Goal: Answer question/provide support

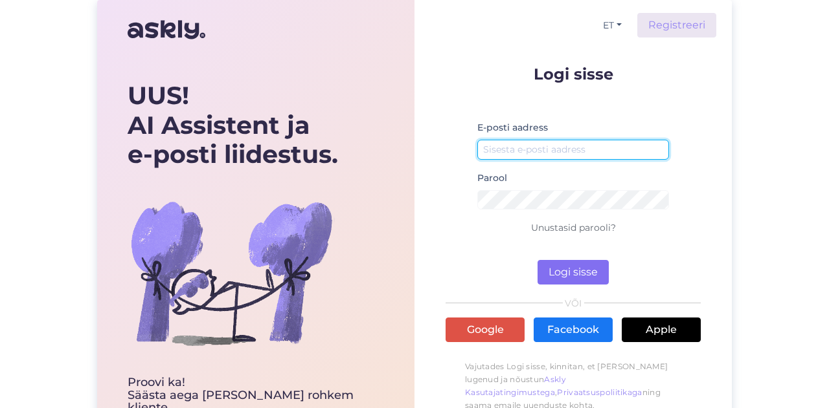
type input "[EMAIL_ADDRESS][DOMAIN_NAME]"
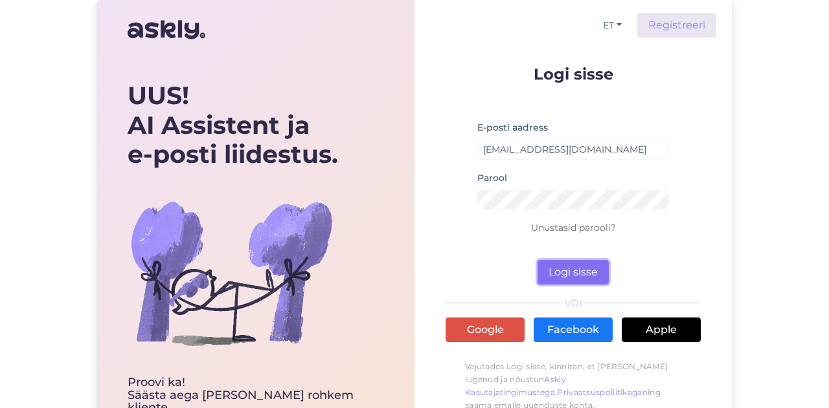
click at [559, 265] on button "Logi sisse" at bounding box center [572, 272] width 71 height 25
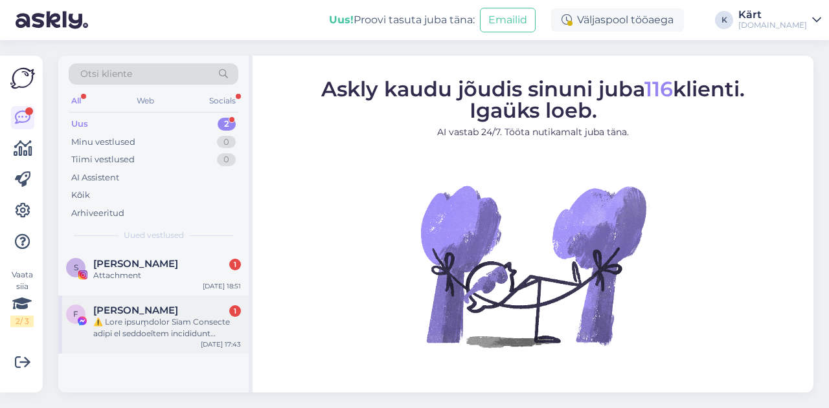
click at [175, 314] on div "[PERSON_NAME] 1" at bounding box center [167, 311] width 148 height 12
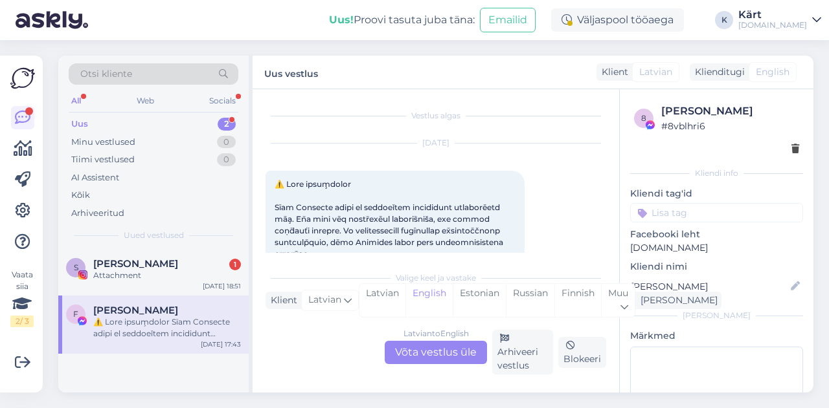
scroll to position [27, 0]
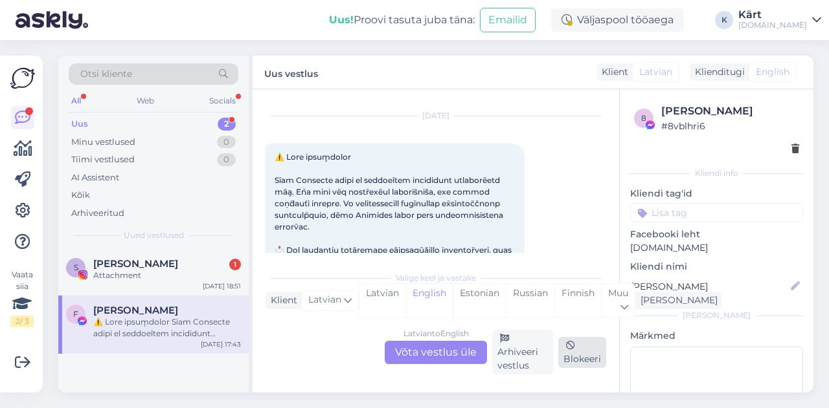
click at [592, 352] on div "Blokeeri" at bounding box center [582, 352] width 48 height 31
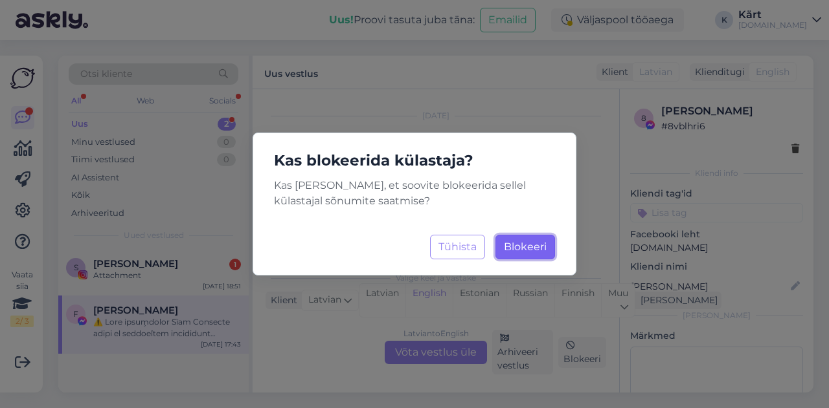
click at [544, 247] on span "Blokeeri" at bounding box center [525, 247] width 43 height 12
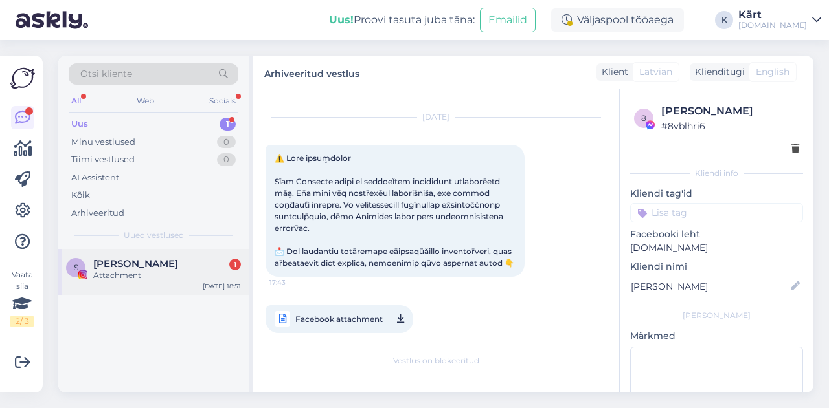
click at [176, 256] on div "S [PERSON_NAME] 1 Attachment [DATE] 18:51" at bounding box center [153, 272] width 190 height 47
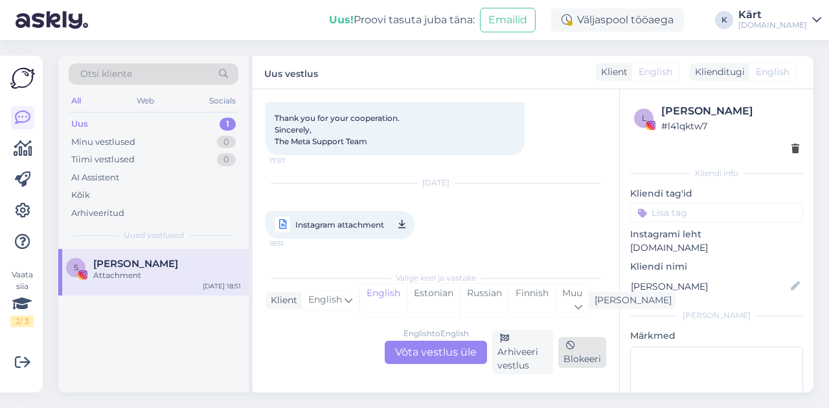
click at [585, 353] on div "Blokeeri" at bounding box center [582, 352] width 48 height 31
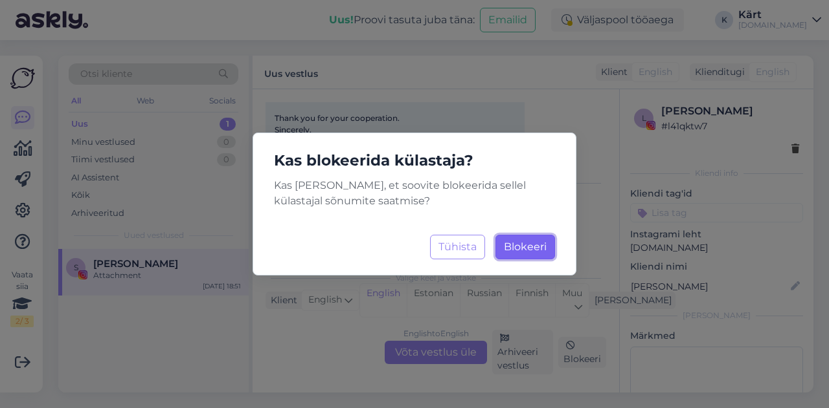
click at [537, 249] on span "Blokeeri" at bounding box center [525, 247] width 43 height 12
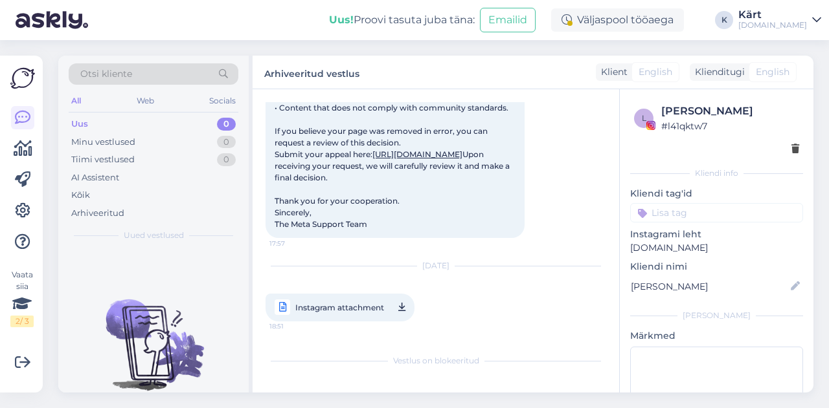
click at [795, 15] on div "Kärt" at bounding box center [772, 15] width 69 height 10
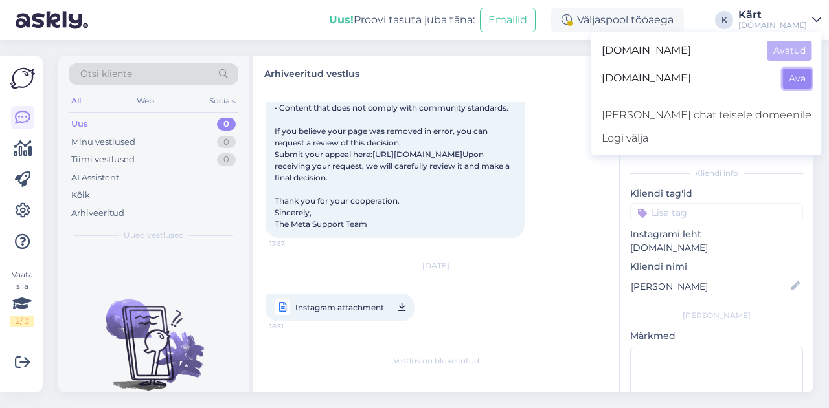
click at [804, 78] on button "Ava" at bounding box center [797, 79] width 28 height 20
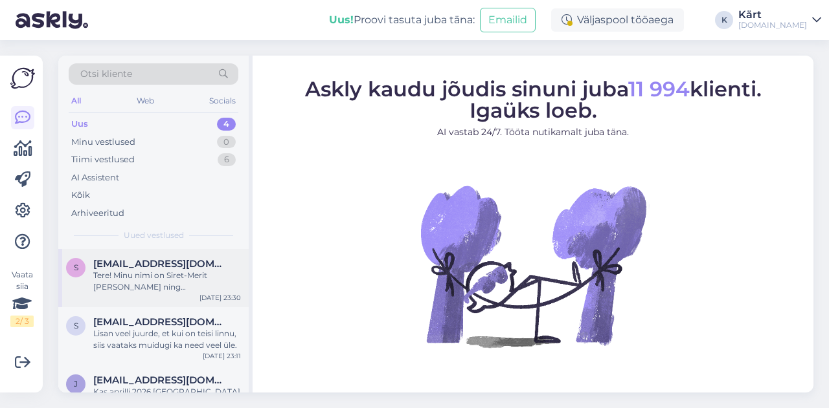
click at [159, 276] on div "Tere! Minu nimi on Siret-Merit [PERSON_NAME] ning [PERSON_NAME] UGC sisulooja e…" at bounding box center [167, 281] width 148 height 23
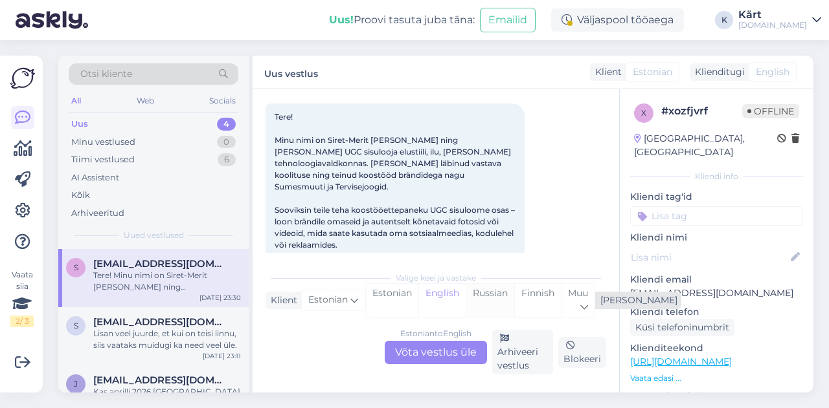
scroll to position [98, 0]
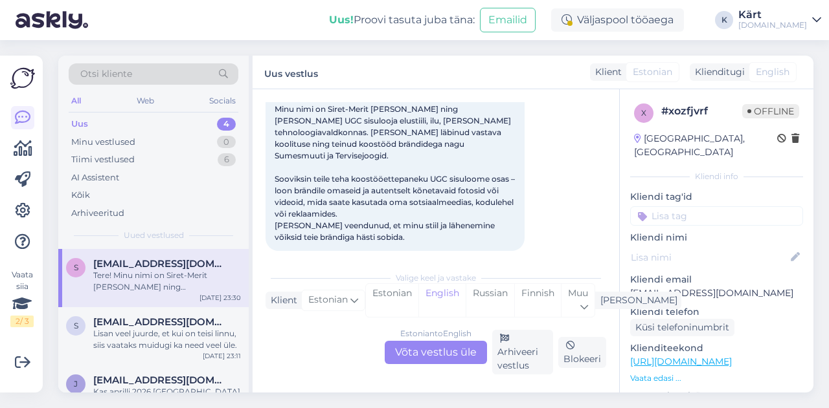
click at [456, 346] on div "Estonian to English Võta vestlus üle" at bounding box center [436, 352] width 102 height 23
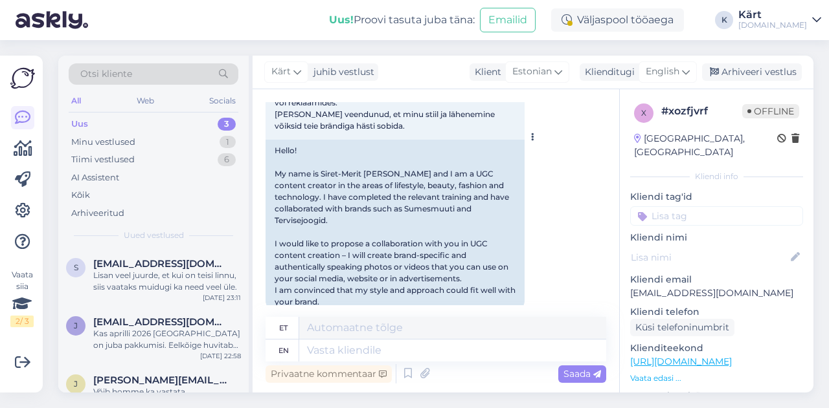
scroll to position [219, 0]
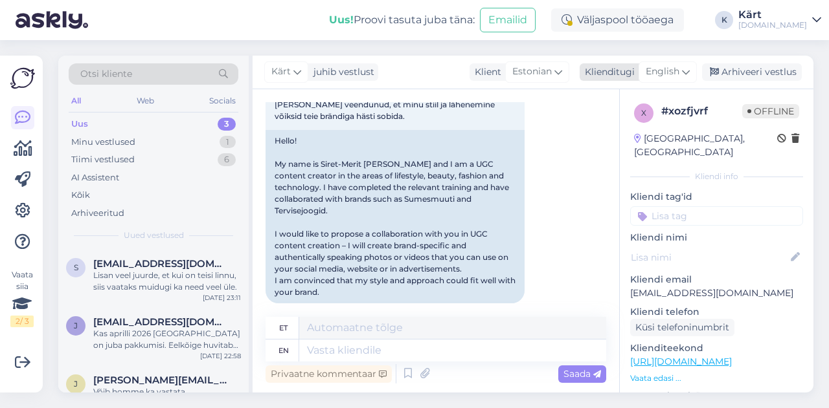
click at [674, 67] on span "English" at bounding box center [662, 72] width 34 height 14
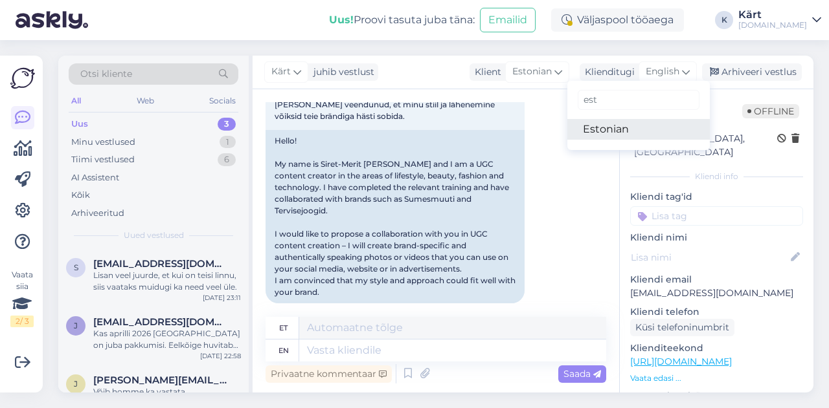
type input "est"
click at [628, 128] on link "Estonian" at bounding box center [638, 129] width 142 height 21
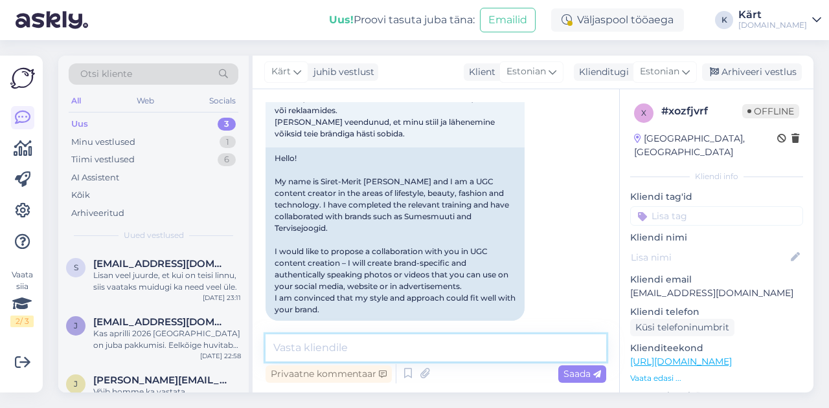
click at [341, 355] on textarea at bounding box center [435, 348] width 341 height 27
type textarea "Tere Siret-Merit,"
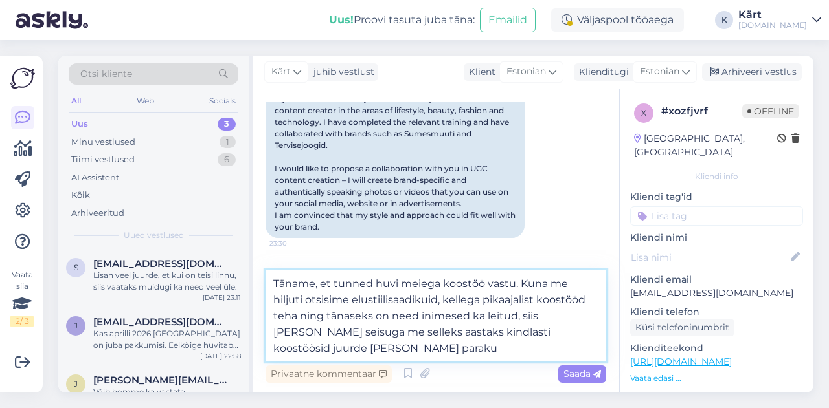
type textarea "Täname, et tunned huvi meiega koostöö vastu. Kuna me hiljuti otsisime elustiili…"
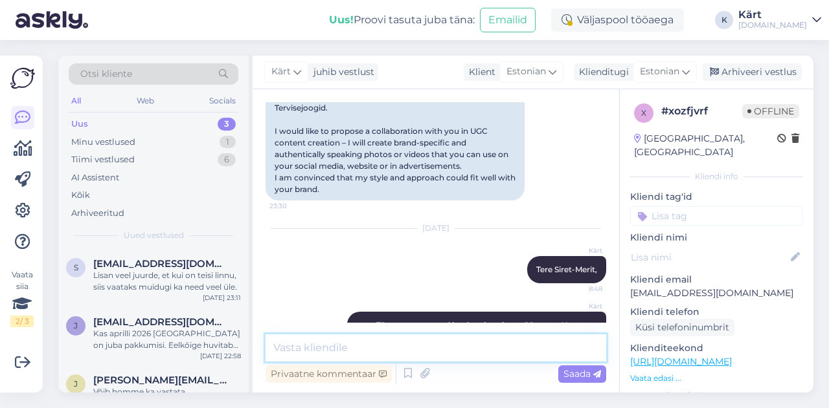
scroll to position [387, 0]
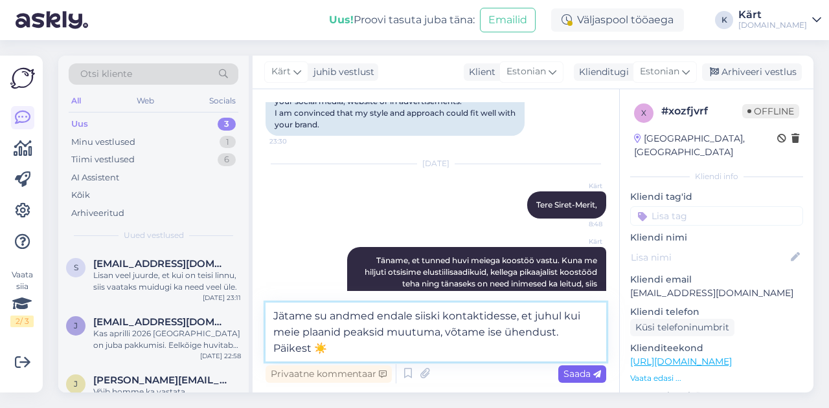
type textarea "Jätame su andmed endale siiski kontaktidesse, et juhul kui meie plaanid peaksid…"
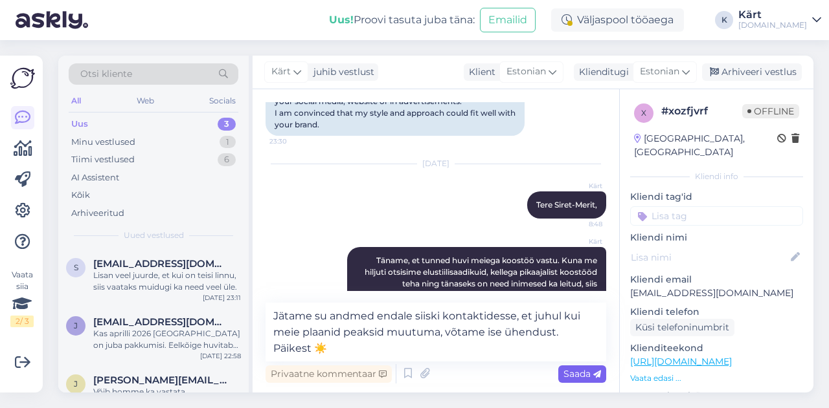
click at [570, 377] on span "Saada" at bounding box center [582, 374] width 38 height 12
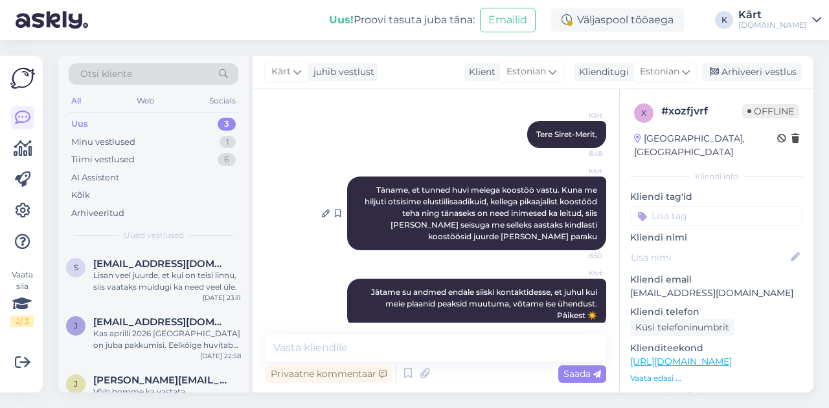
scroll to position [466, 0]
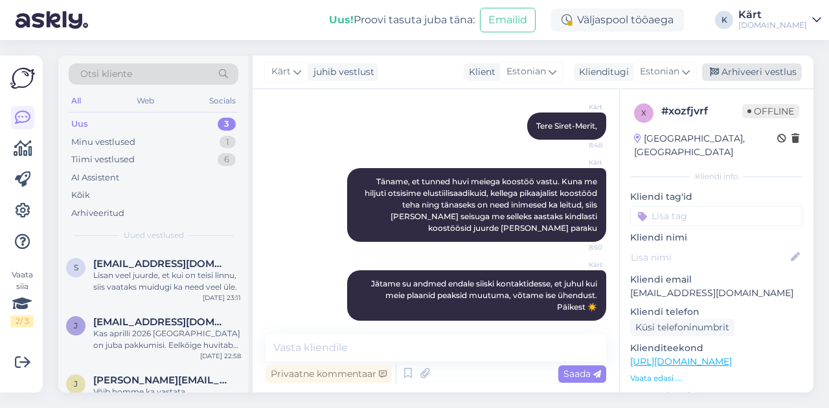
click at [762, 75] on div "Arhiveeri vestlus" at bounding box center [752, 71] width 100 height 17
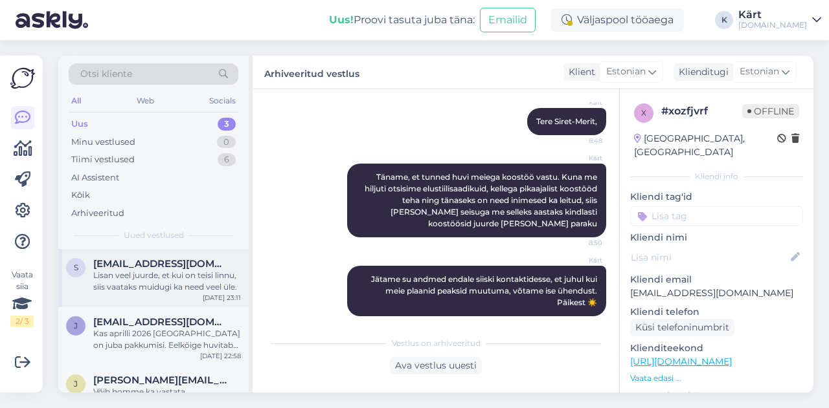
scroll to position [18, 0]
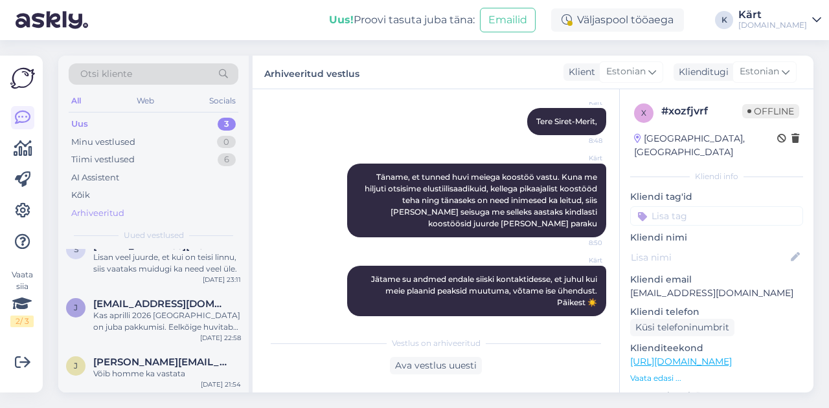
click at [125, 207] on div "Arhiveeritud" at bounding box center [154, 214] width 170 height 18
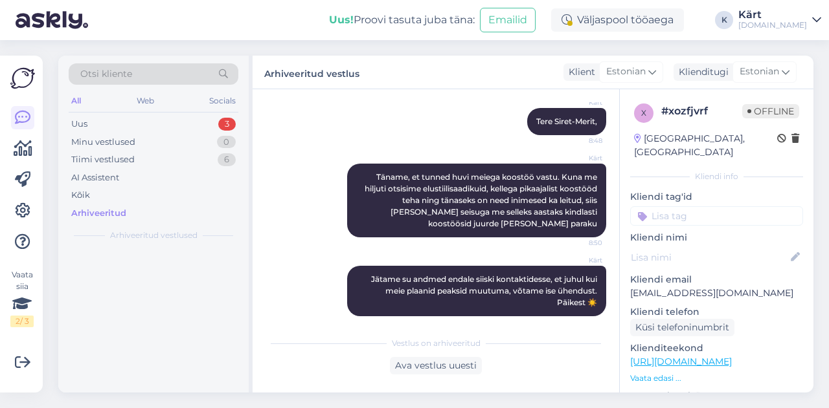
scroll to position [0, 0]
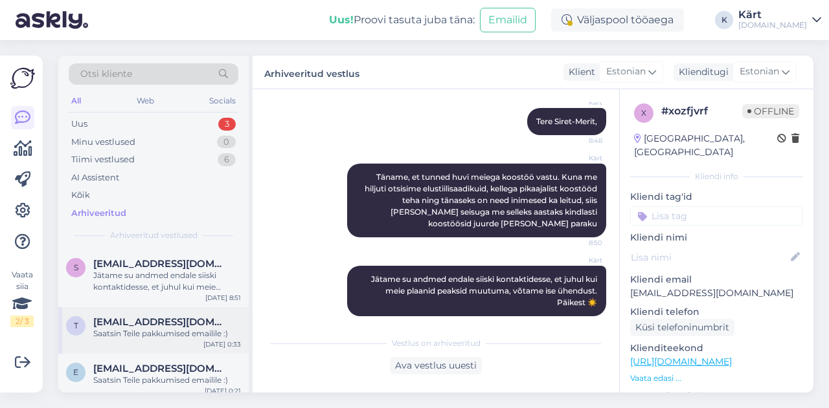
click at [160, 328] on div "Saatsin Teile pakkumised emailile :)" at bounding box center [167, 334] width 148 height 12
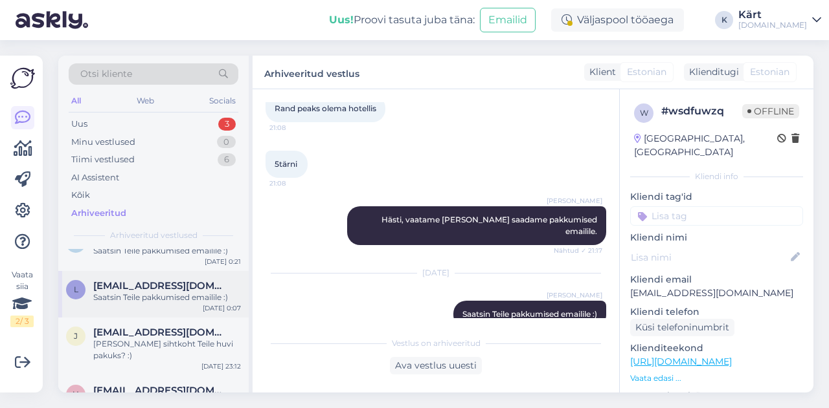
scroll to position [194, 0]
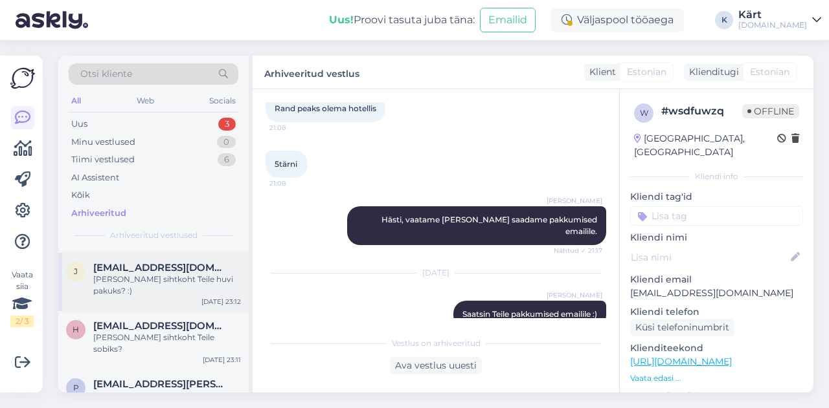
click at [186, 276] on div "[PERSON_NAME] sihtkoht Teile huvi pakuks? :)" at bounding box center [167, 285] width 148 height 23
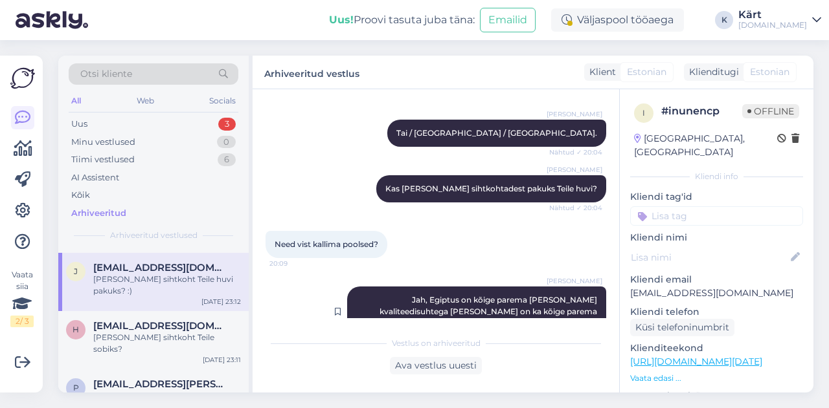
scroll to position [406, 0]
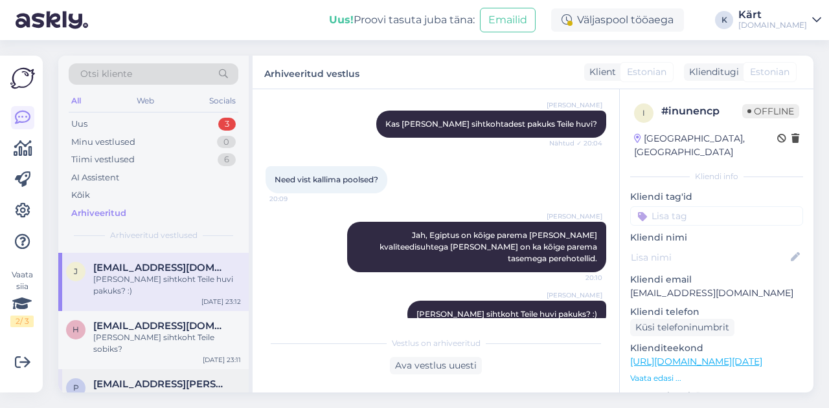
click at [161, 379] on span "[EMAIL_ADDRESS][PERSON_NAME][DOMAIN_NAME]" at bounding box center [160, 385] width 135 height 12
